Goal: Check status: Check status

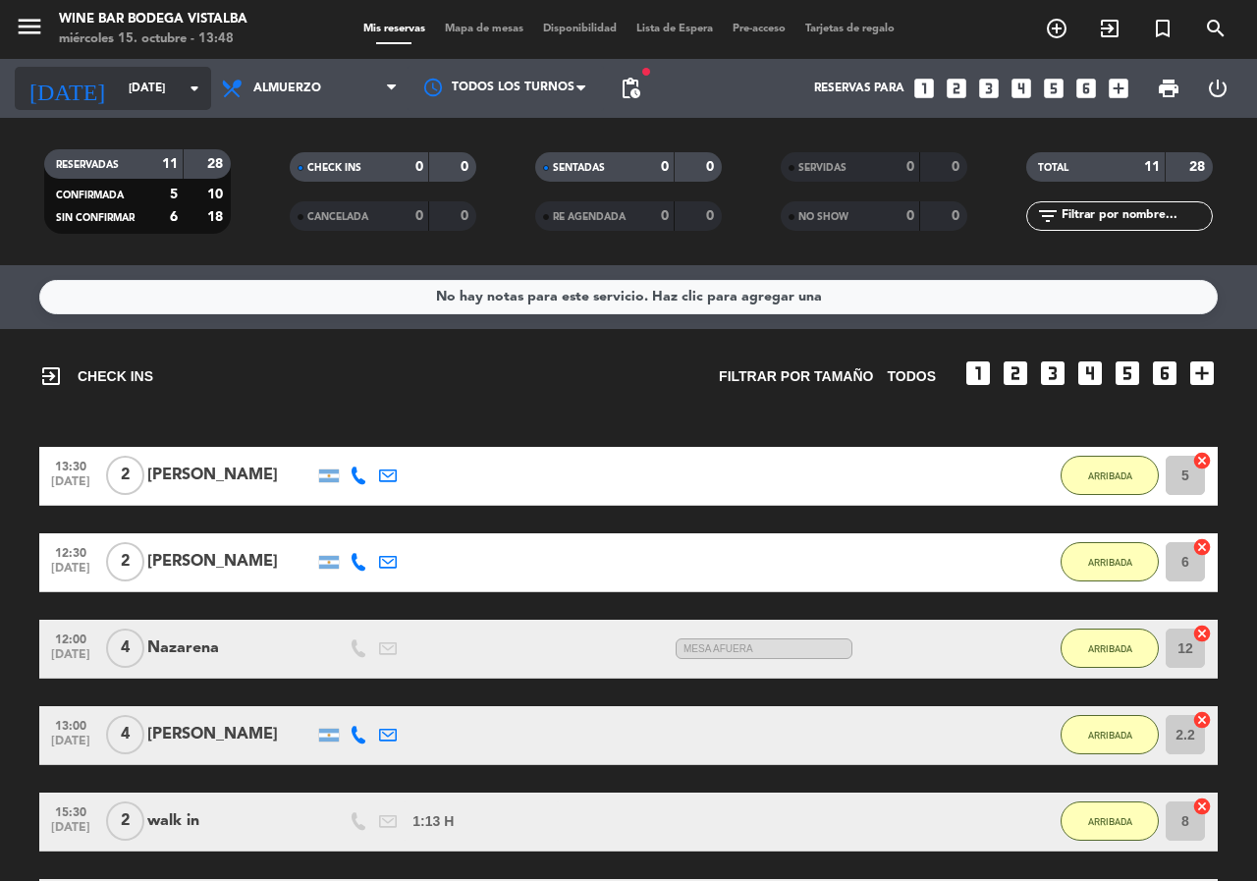
scroll to position [187, 0]
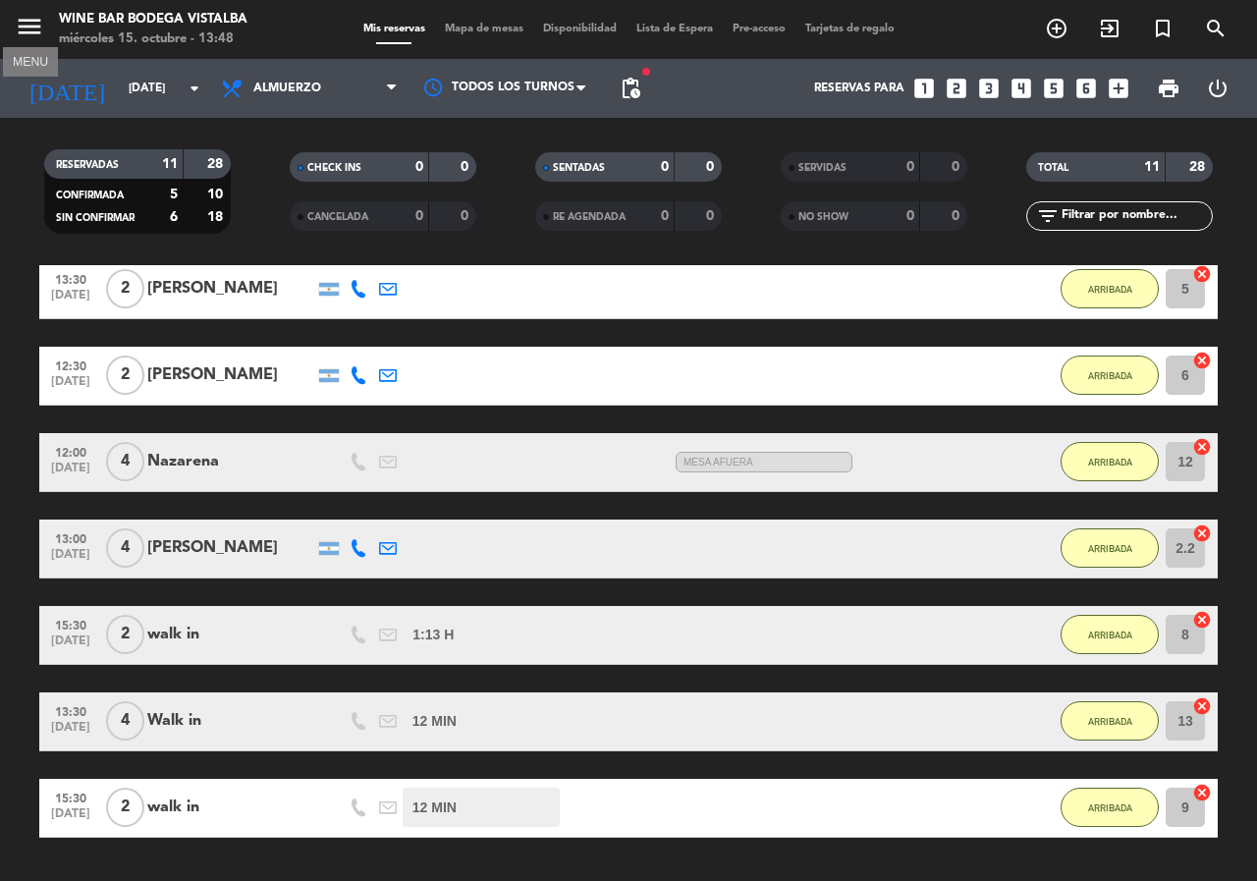
click at [36, 28] on icon "menu" at bounding box center [29, 26] width 29 height 29
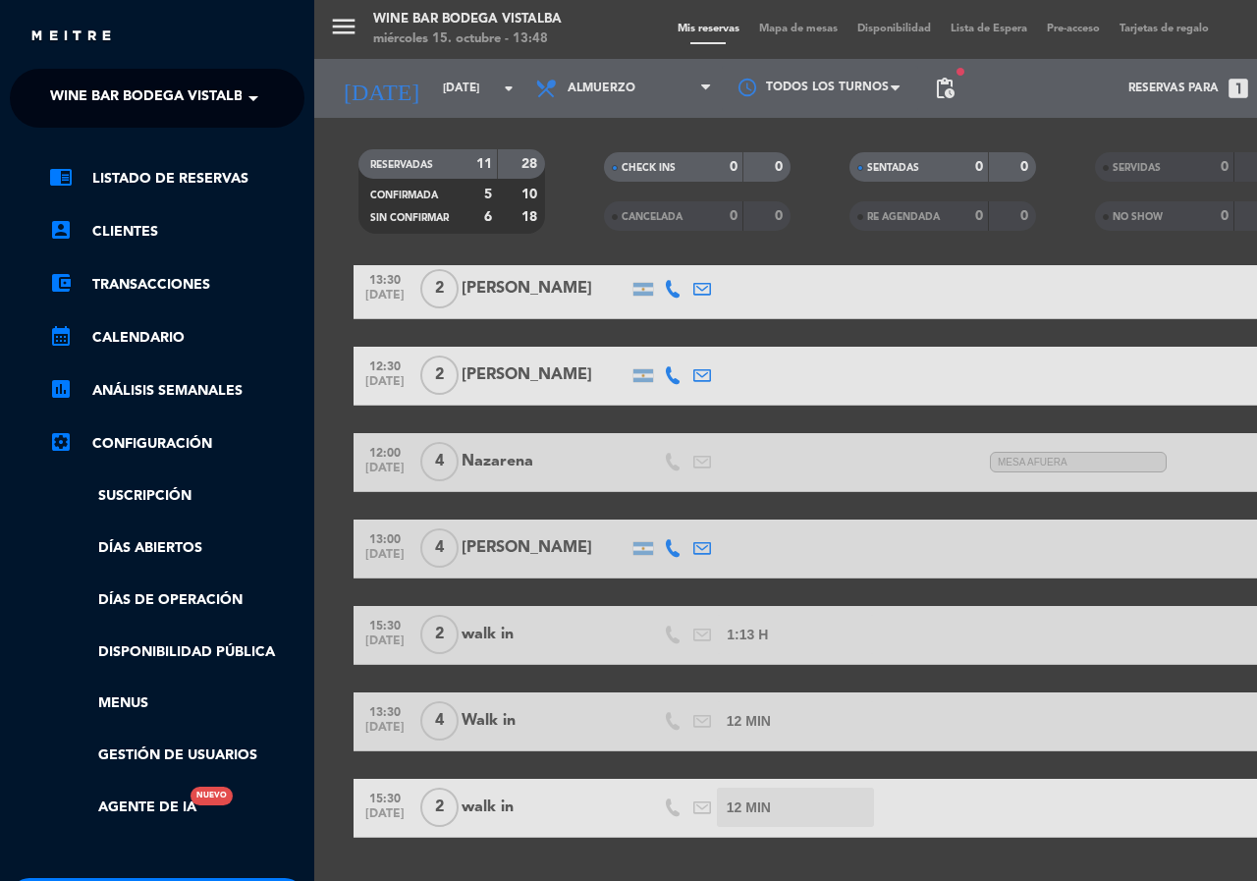
click at [265, 86] on span at bounding box center [258, 98] width 33 height 41
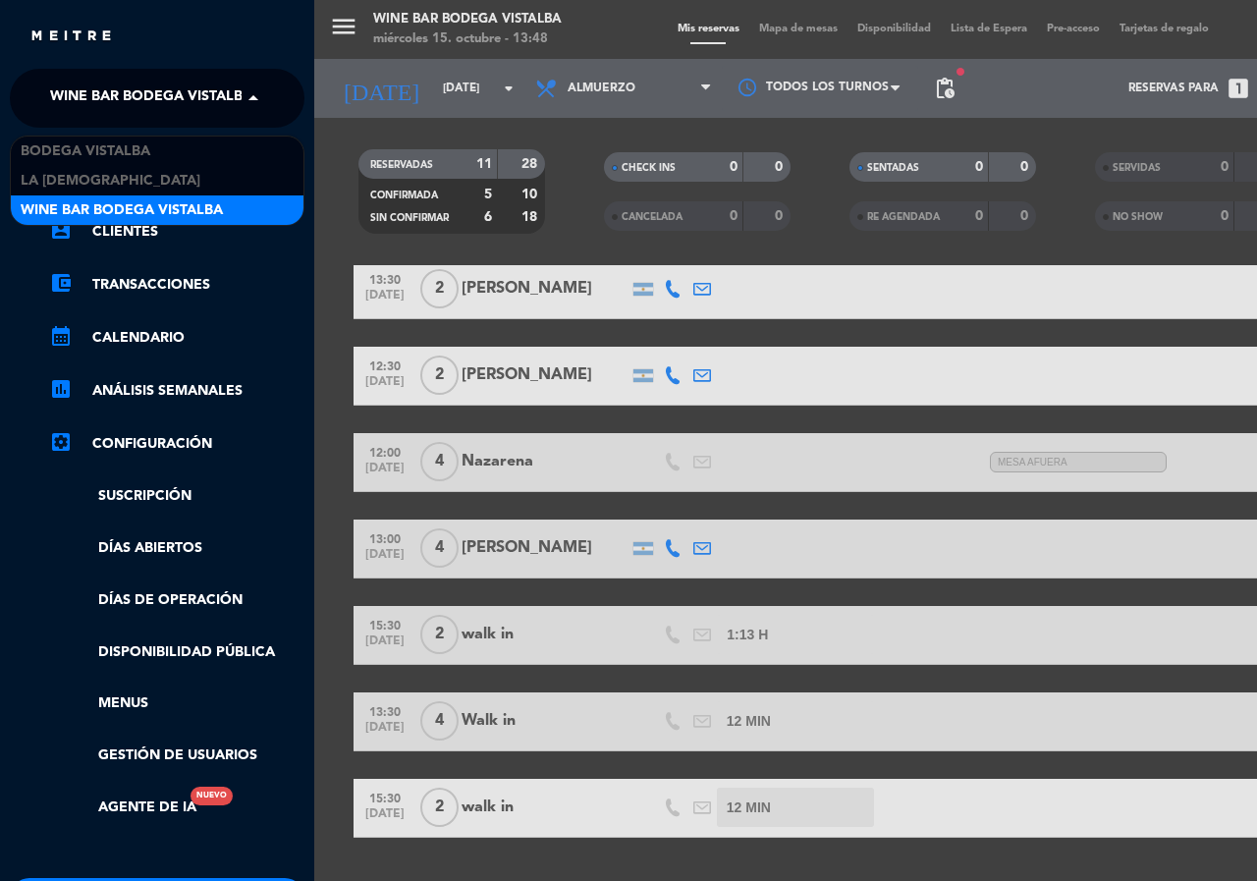
click at [221, 210] on span "Wine Bar Bodega Vistalba" at bounding box center [122, 210] width 202 height 23
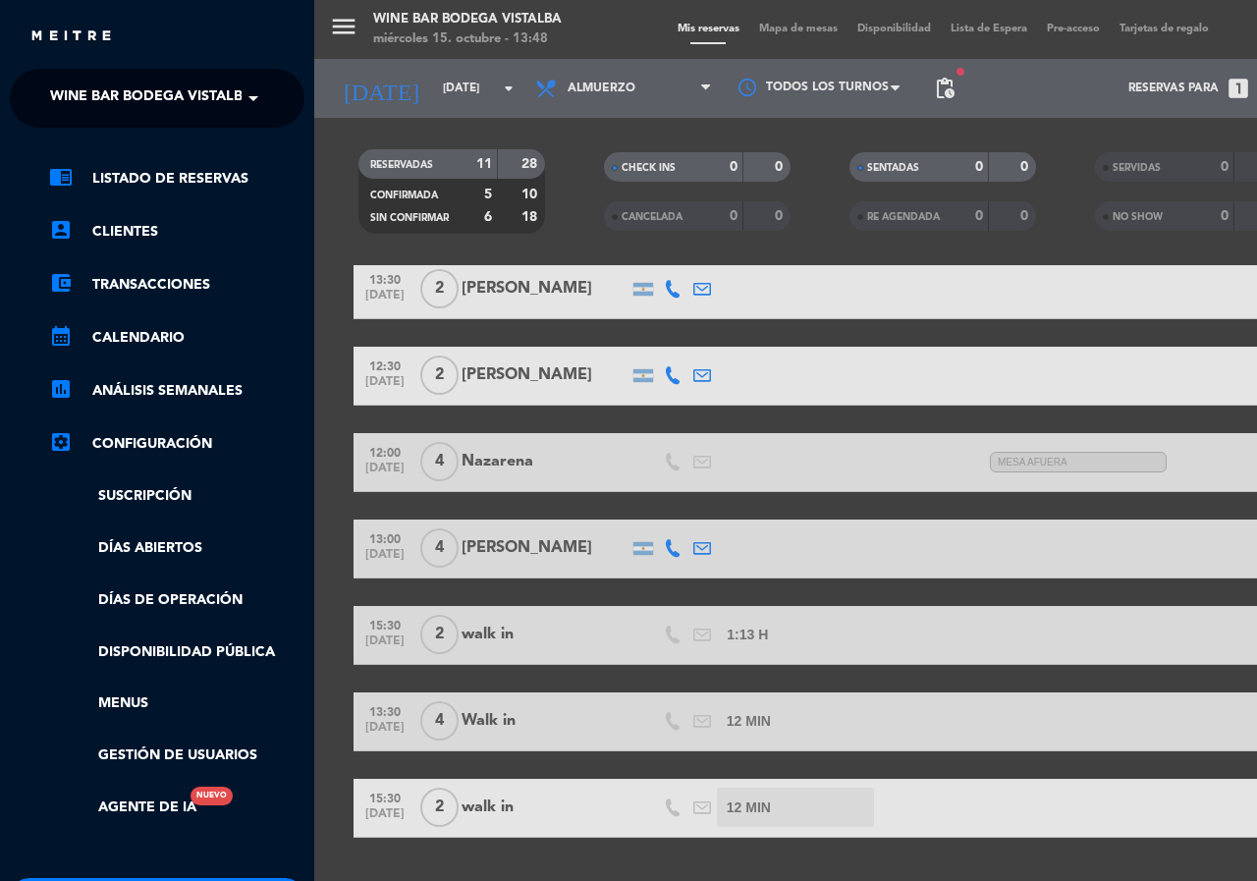
click at [403, 105] on div "menu Wine Bar Bodega Vistalba [DATE] 15. octubre - 13:48 Mis reservas Mapa de m…" at bounding box center [942, 440] width 1257 height 881
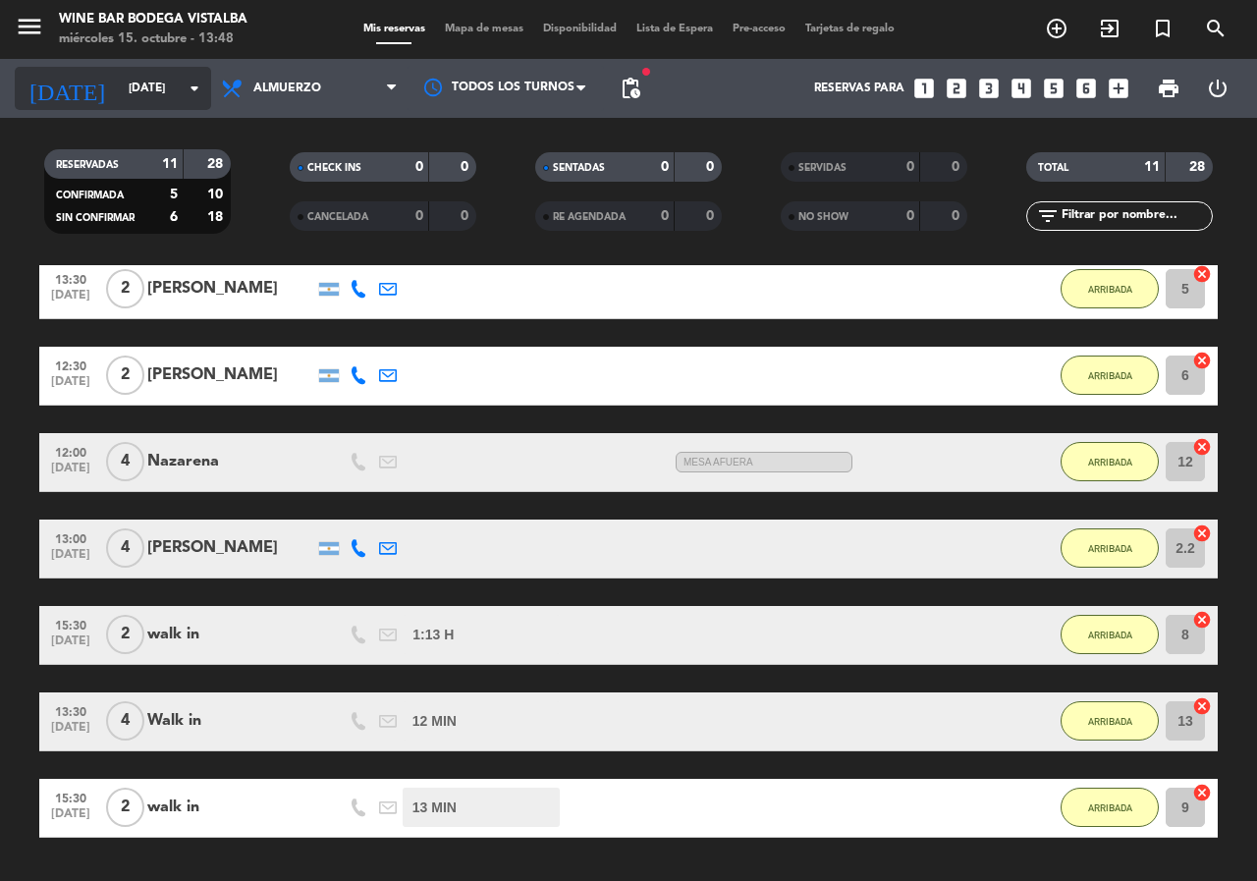
click at [119, 82] on input "[DATE]" at bounding box center [197, 88] width 156 height 33
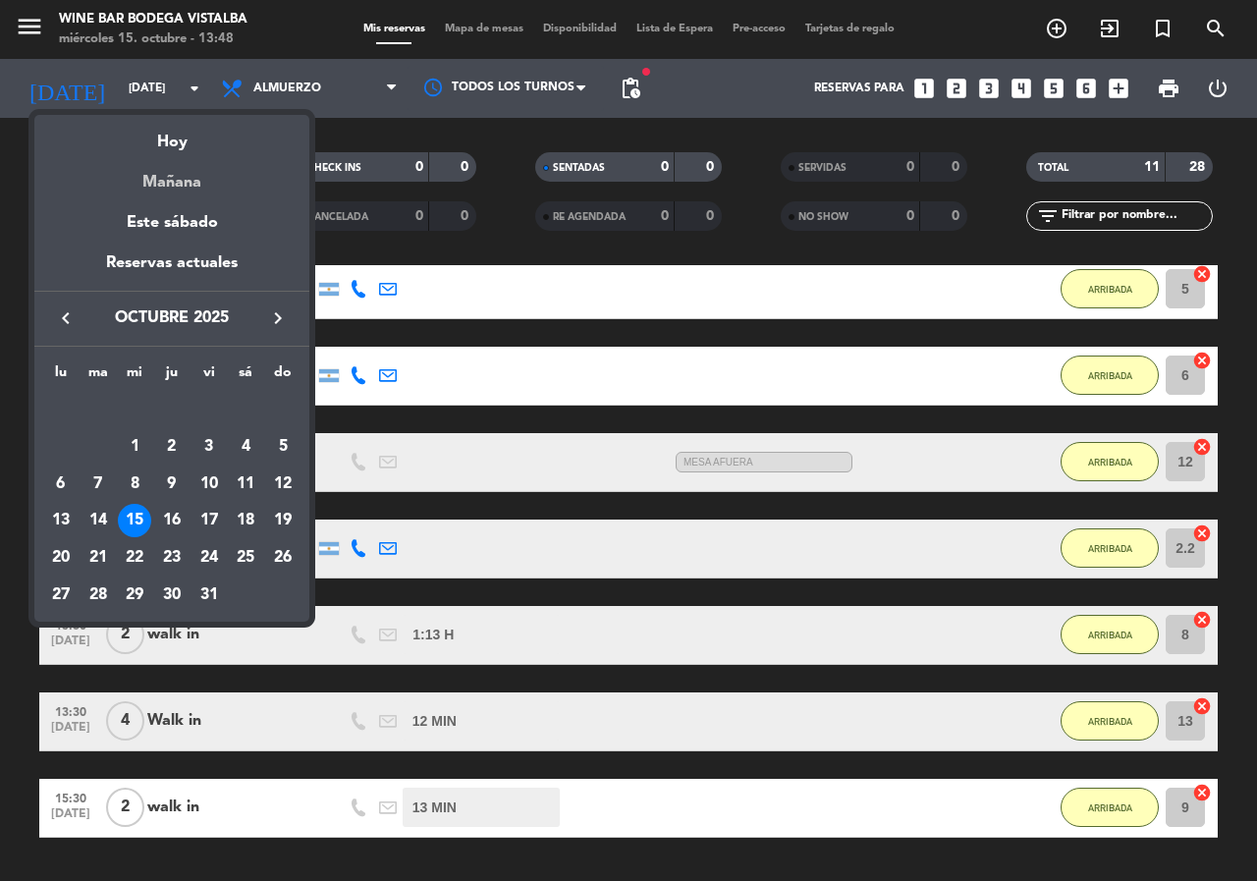
click at [165, 179] on div "Mañana" at bounding box center [171, 175] width 275 height 40
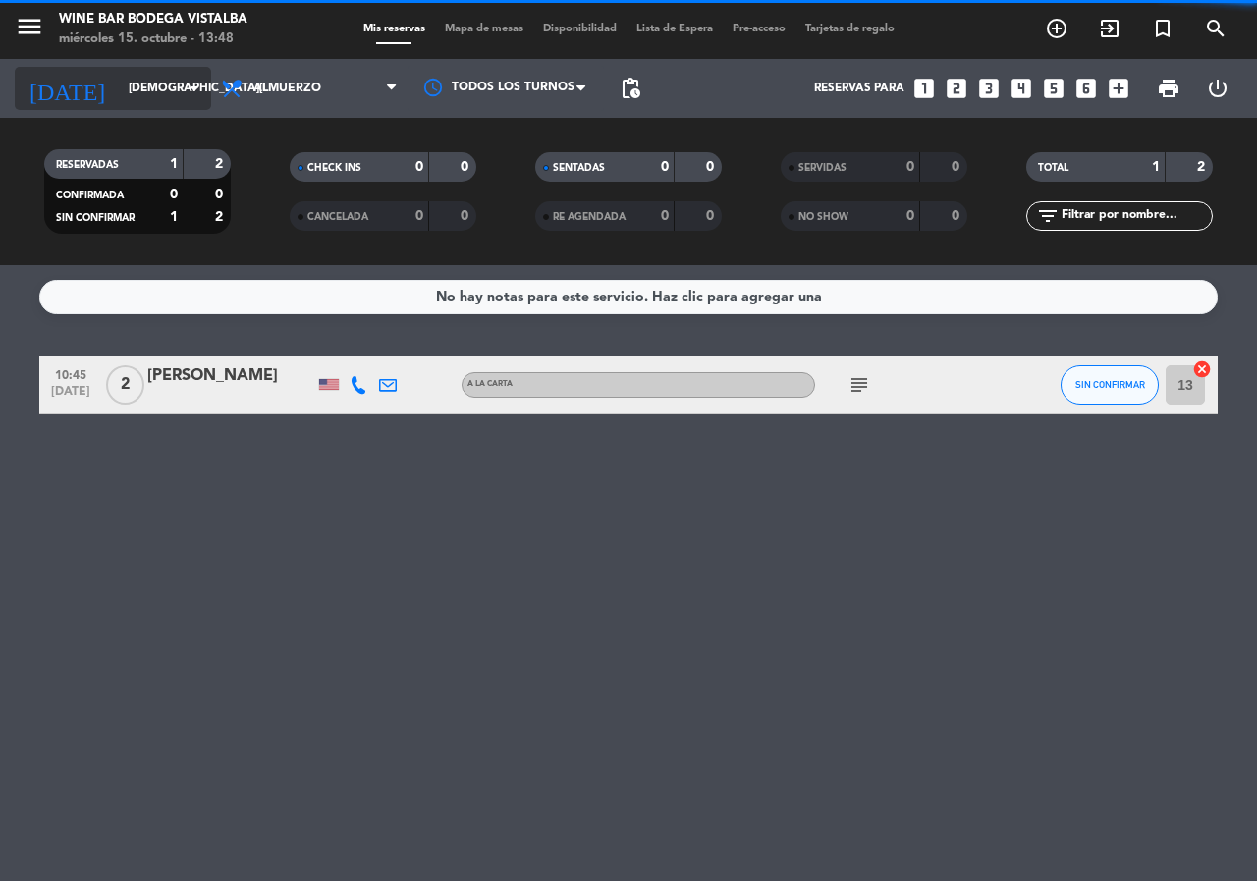
scroll to position [0, 0]
click at [171, 105] on div "[DATE] [DATE] arrow_drop_down" at bounding box center [113, 88] width 196 height 43
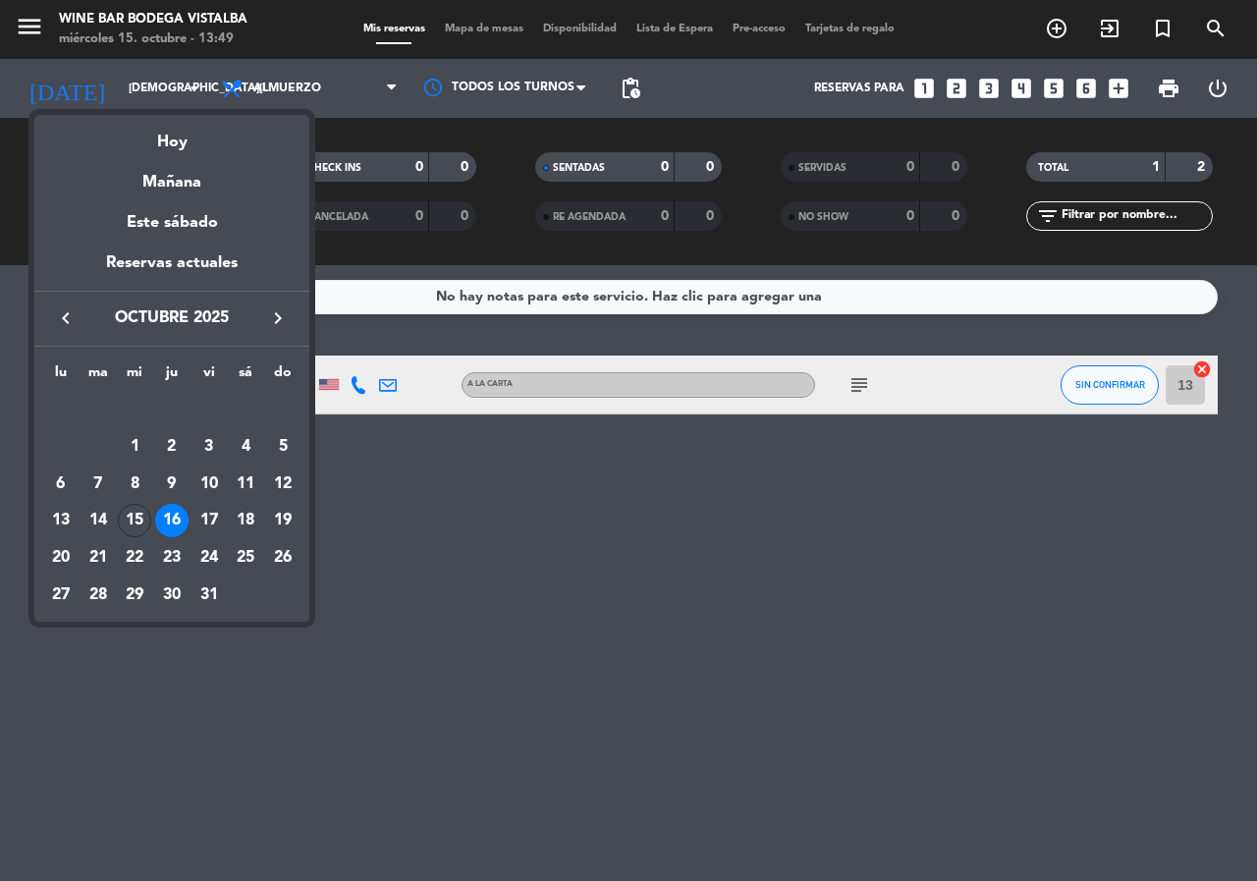
click at [130, 139] on div "Hoy" at bounding box center [171, 135] width 275 height 40
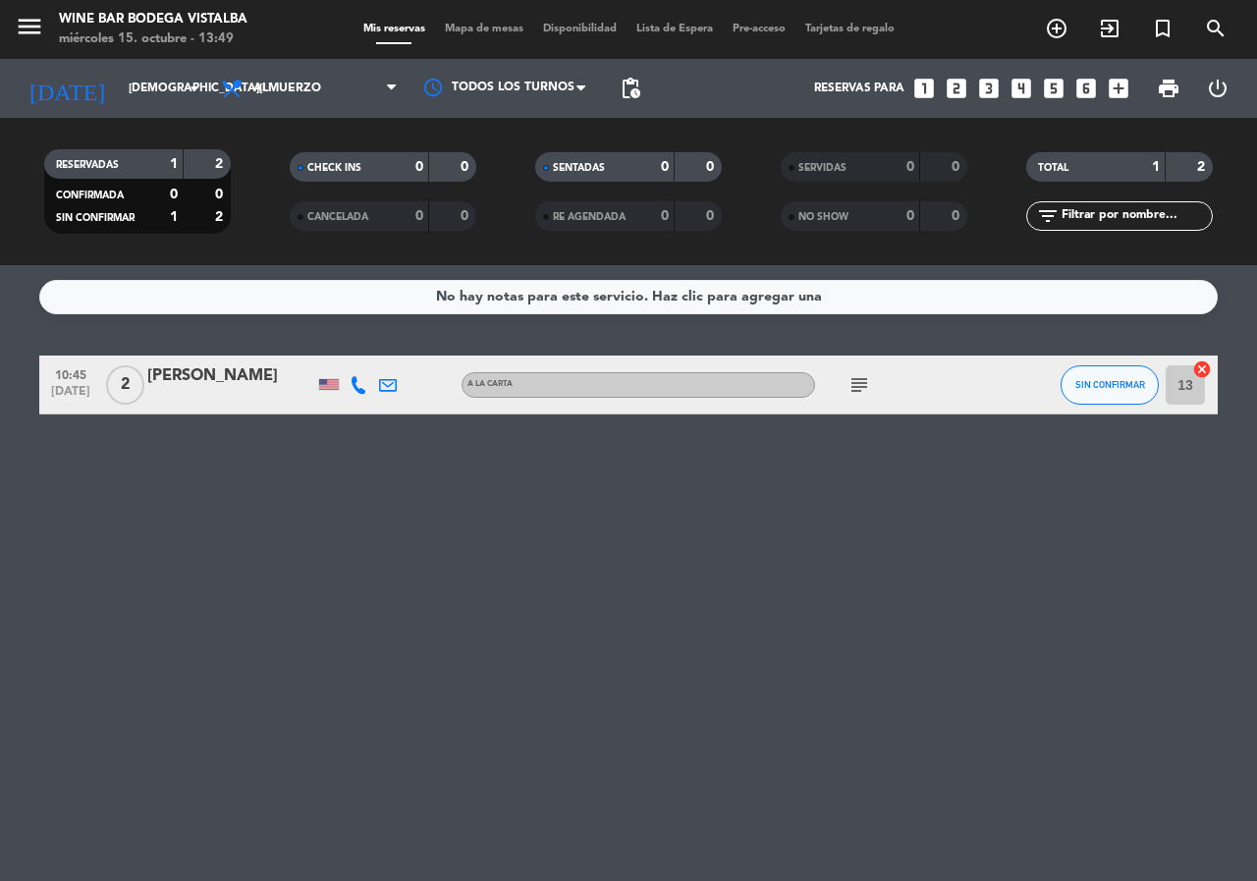
type input "[DATE]"
click at [119, 70] on div "[DATE] [DATE] arrow_drop_down" at bounding box center [113, 88] width 196 height 43
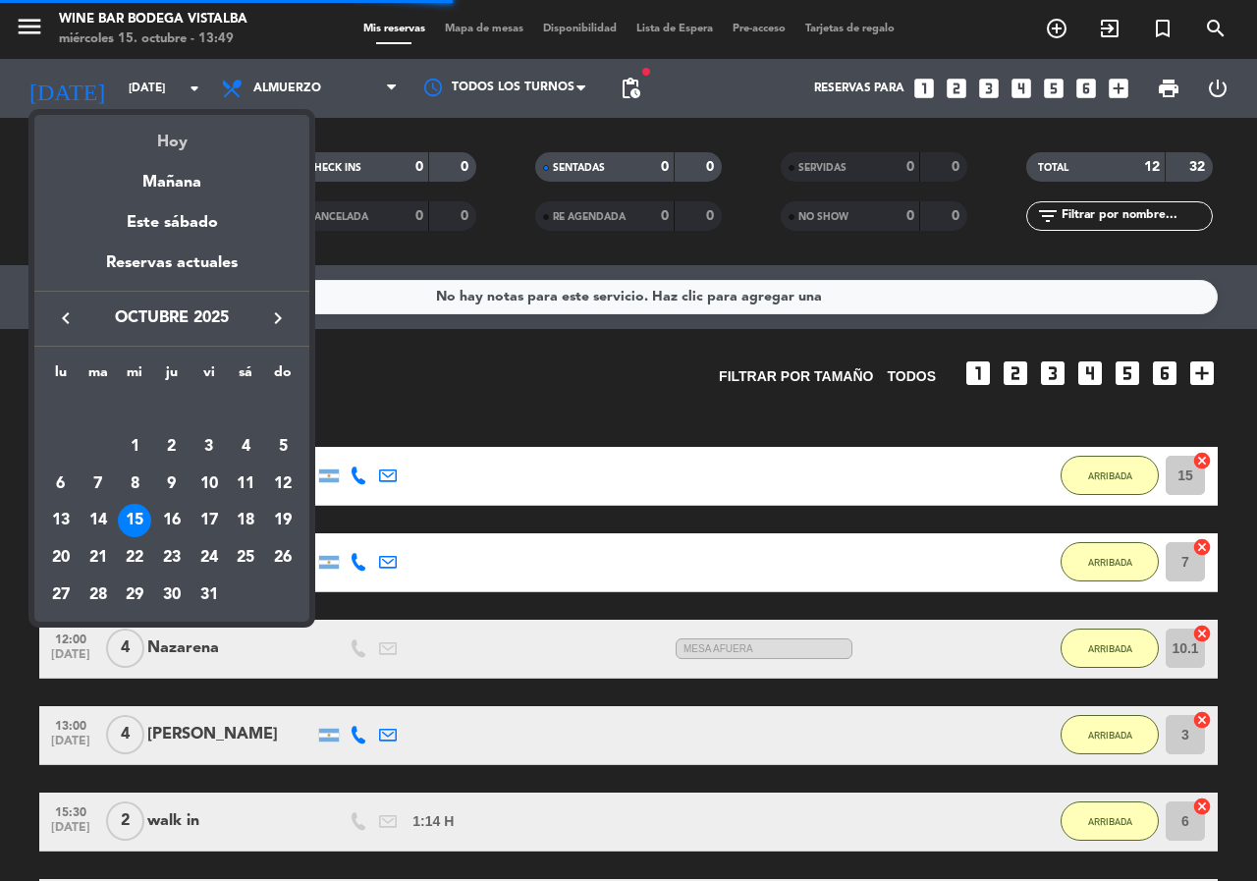
click at [204, 139] on div "Hoy" at bounding box center [171, 135] width 275 height 40
